Goal: Find specific page/section

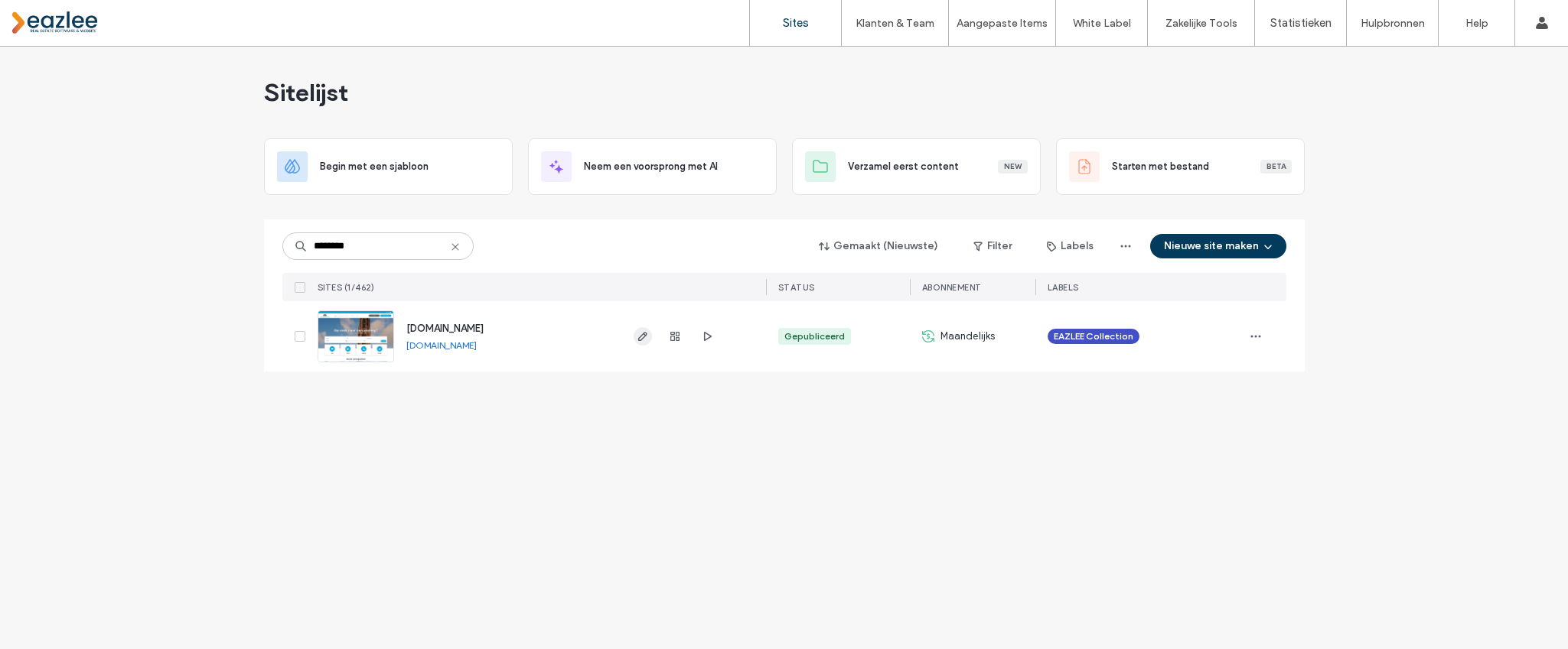
type input "********"
click at [646, 336] on icon "button" at bounding box center [642, 336] width 12 height 12
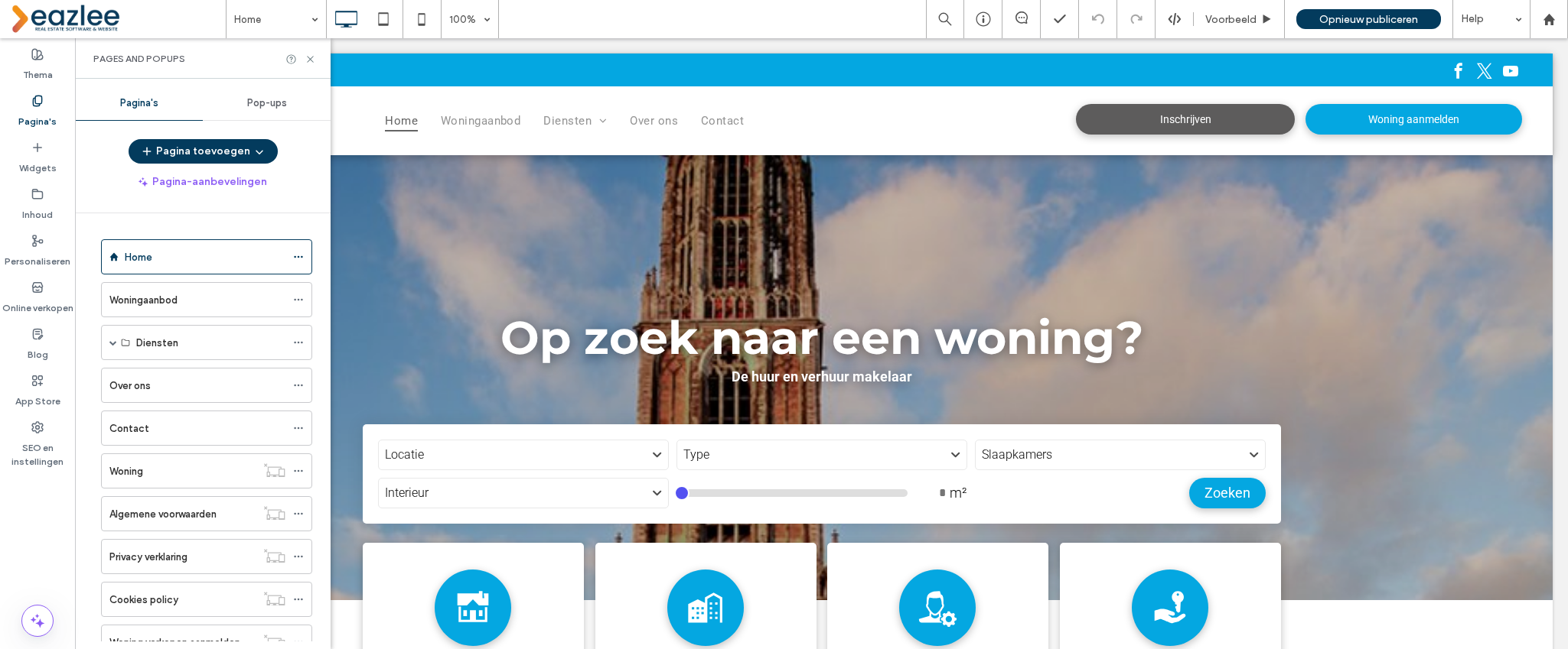
scroll to position [399, 0]
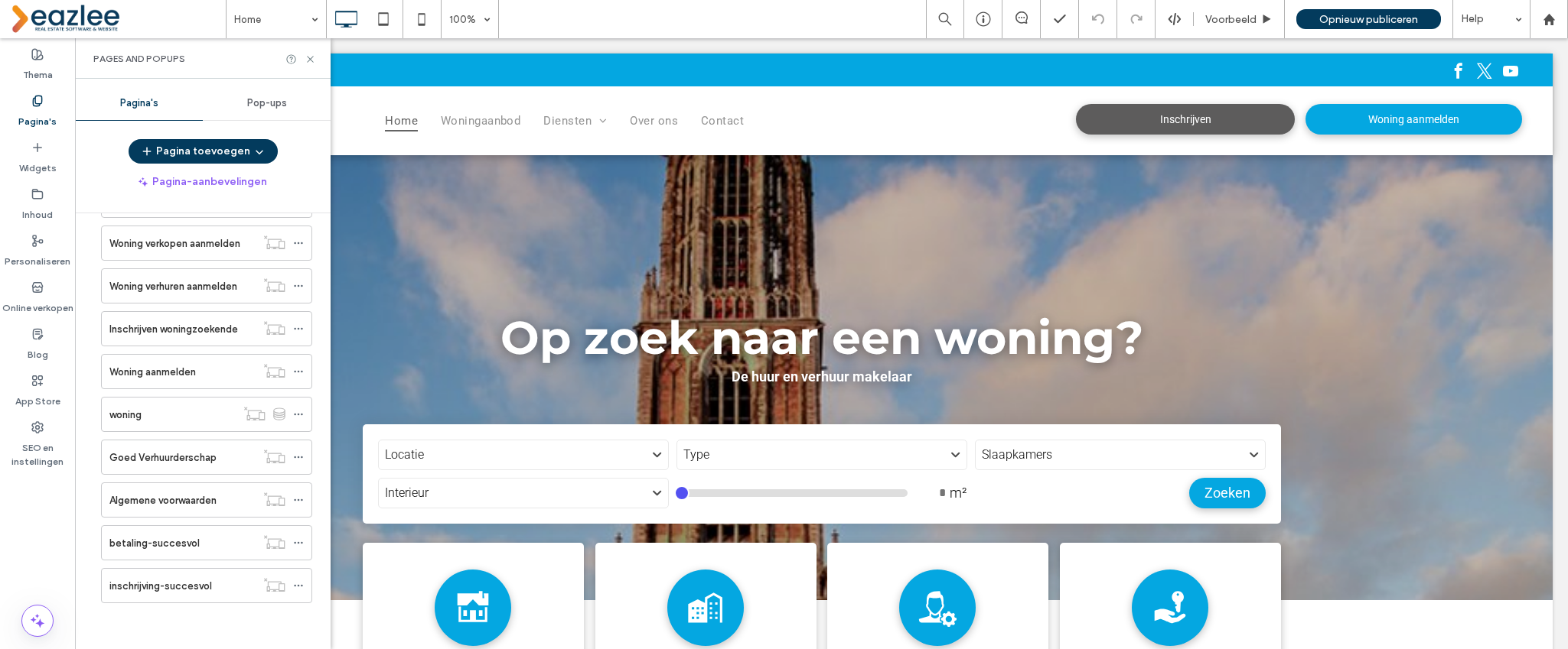
drag, startPoint x: 186, startPoint y: 581, endPoint x: 188, endPoint y: 567, distance: 14.1
click at [186, 581] on label "inschrijving-succesvol" at bounding box center [160, 586] width 103 height 27
click at [187, 534] on div at bounding box center [784, 324] width 1568 height 649
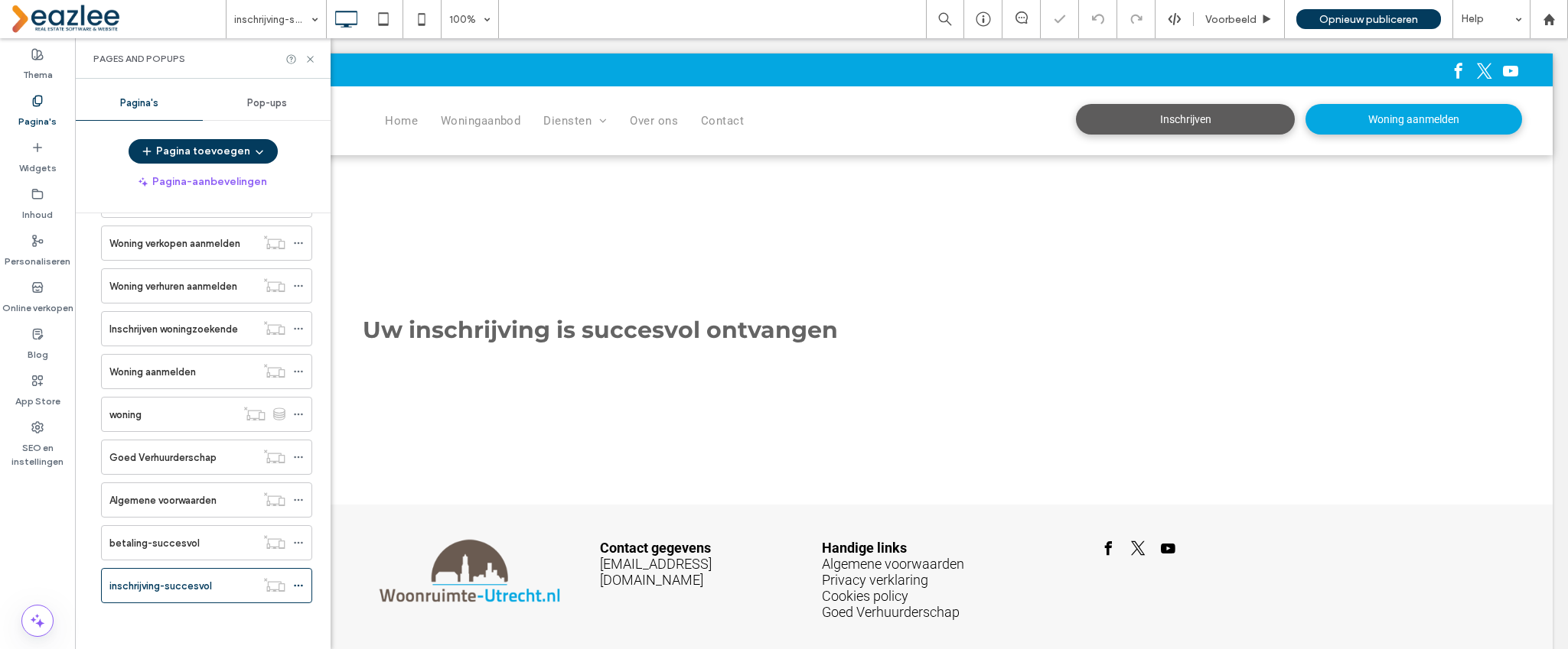
click at [180, 541] on label "betaling-succesvol" at bounding box center [154, 543] width 90 height 27
